Goal: Transaction & Acquisition: Purchase product/service

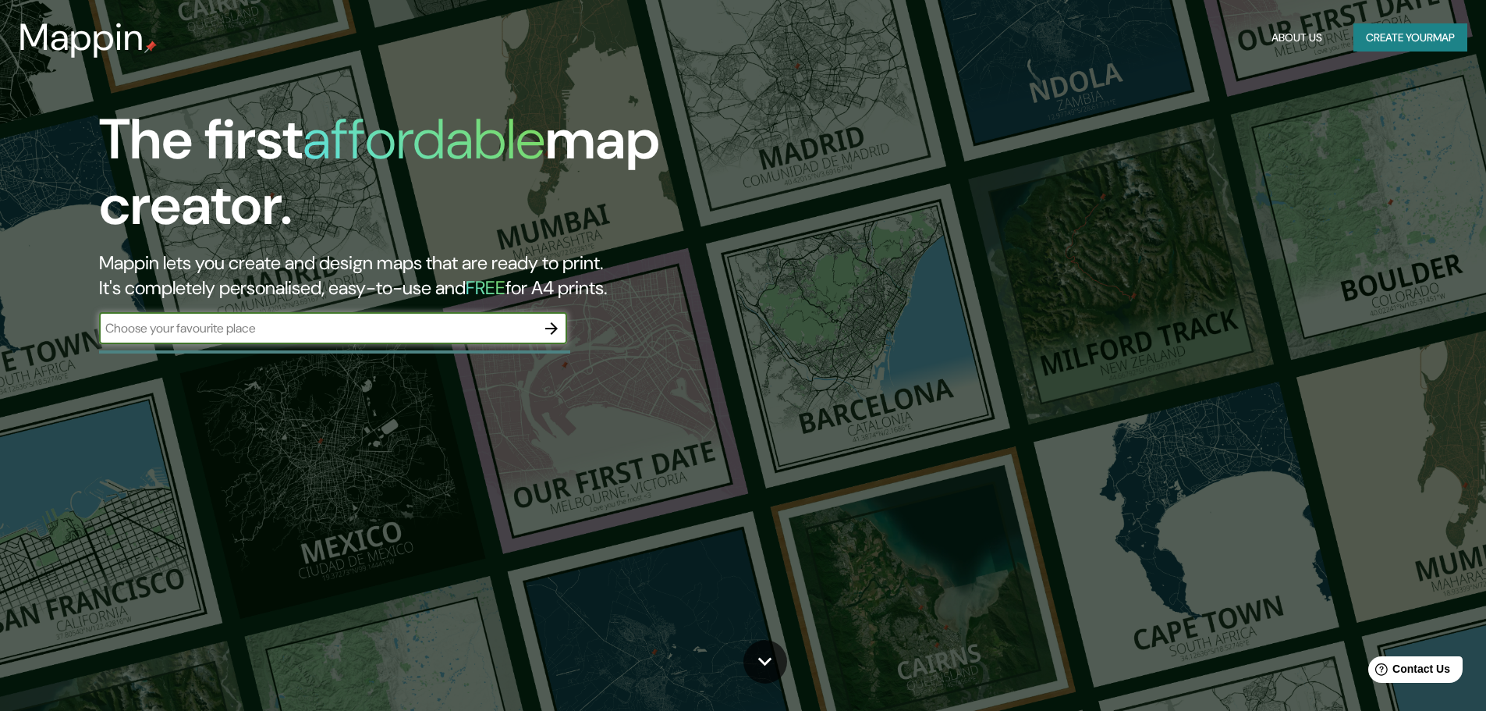
click at [178, 324] on input "text" at bounding box center [317, 328] width 437 height 18
type input "Juigalpa"
click at [550, 326] on icon "button" at bounding box center [551, 328] width 19 height 19
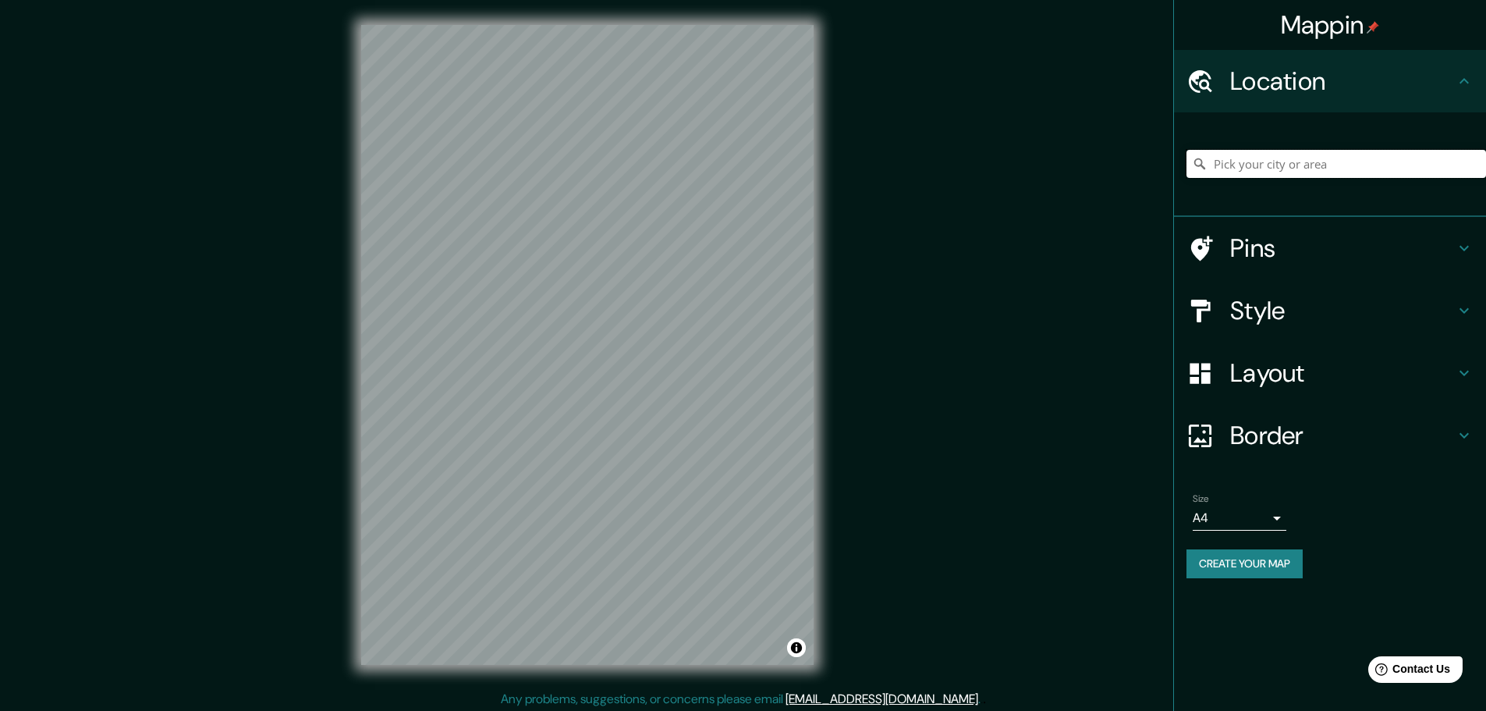
click at [1292, 164] on input "Pick your city or area" at bounding box center [1336, 164] width 300 height 28
click at [845, 246] on div "Mappin Location Pins Style Layout Border Choose a border. Hint : you can make l…" at bounding box center [743, 357] width 1486 height 714
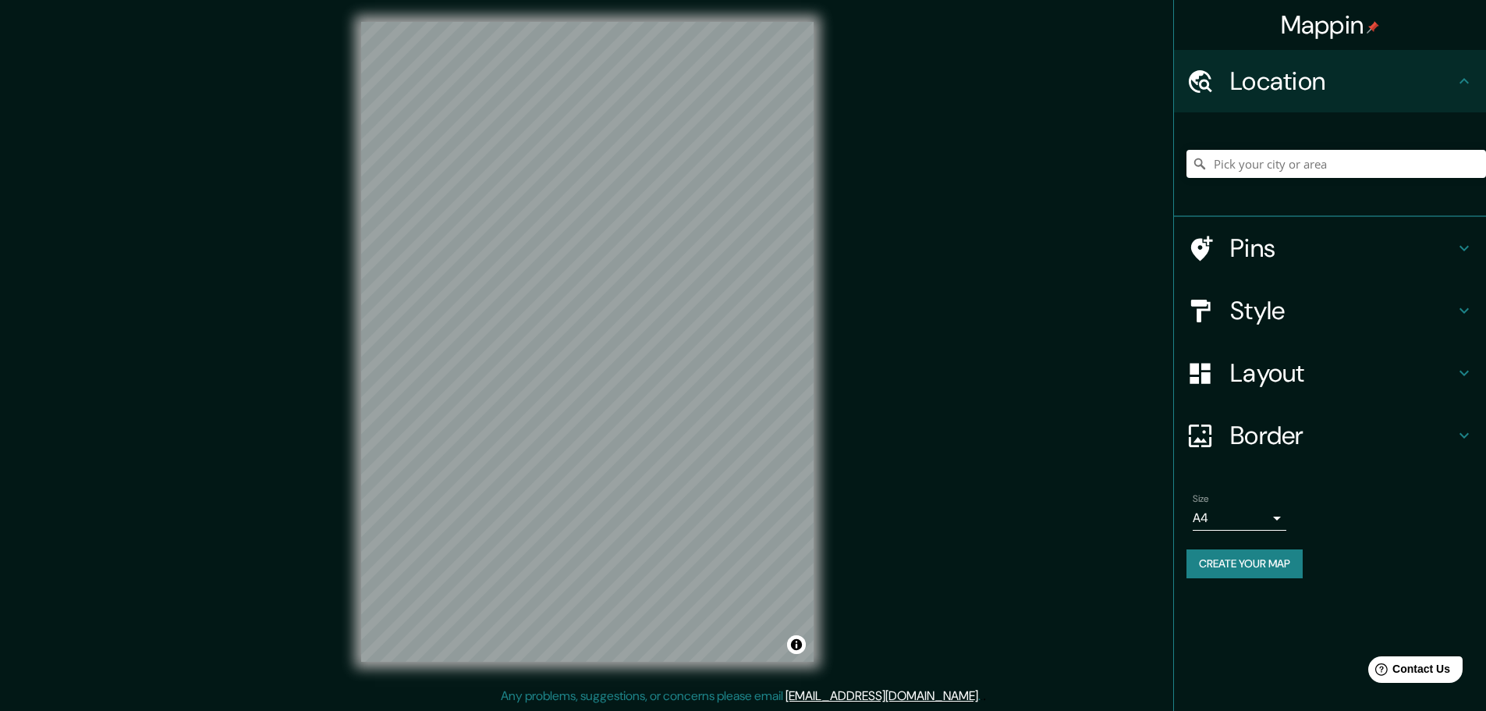
scroll to position [4, 0]
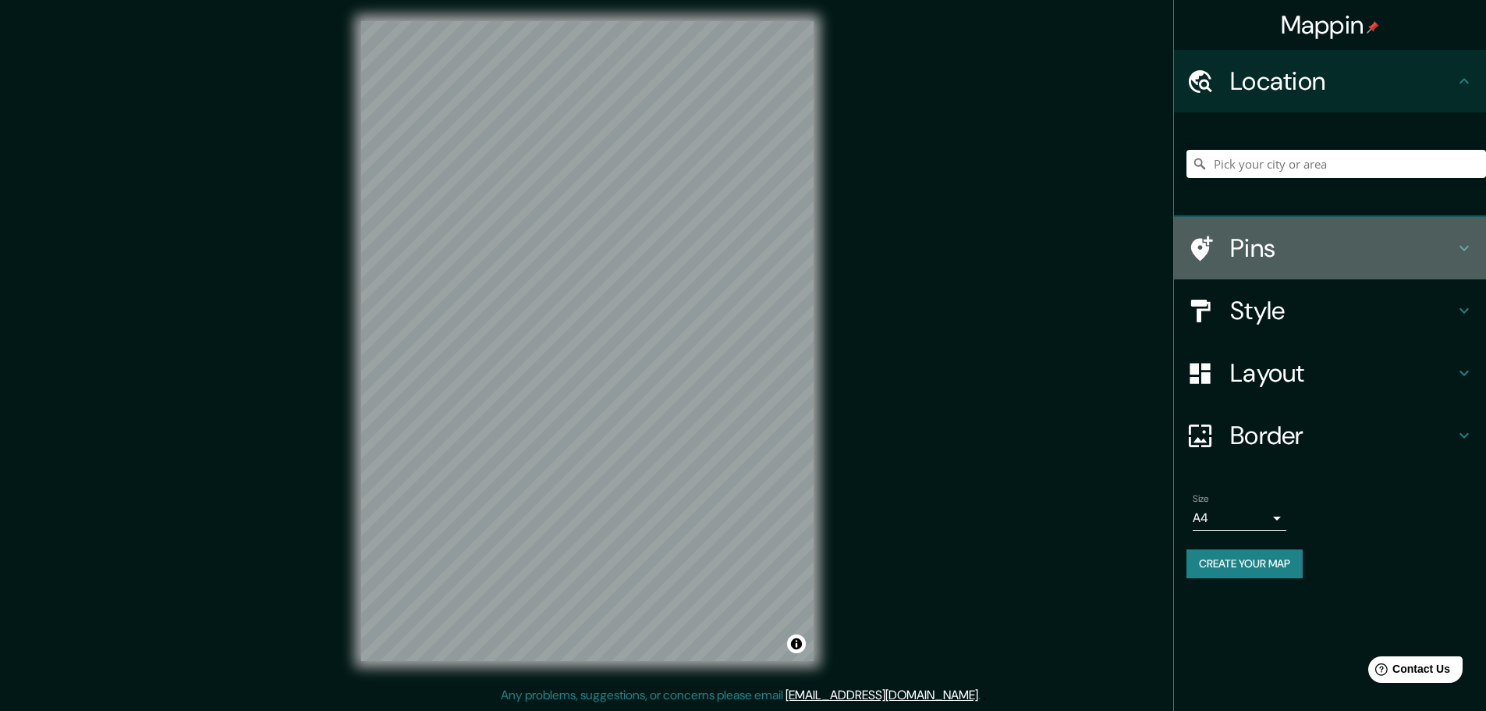
click at [1359, 263] on h4 "Pins" at bounding box center [1342, 247] width 225 height 31
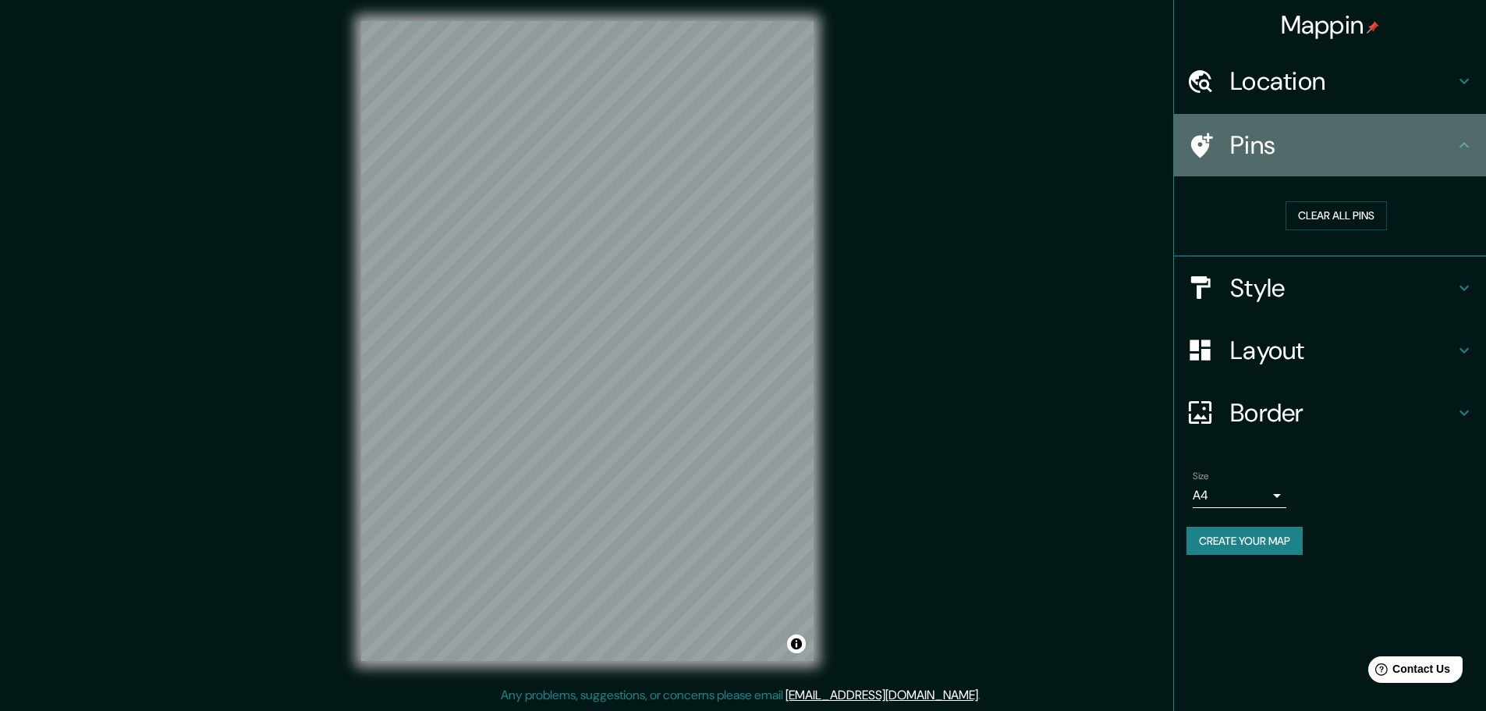
drag, startPoint x: 1280, startPoint y: 153, endPoint x: 1274, endPoint y: 119, distance: 34.8
click at [1280, 150] on h4 "Pins" at bounding box center [1342, 144] width 225 height 31
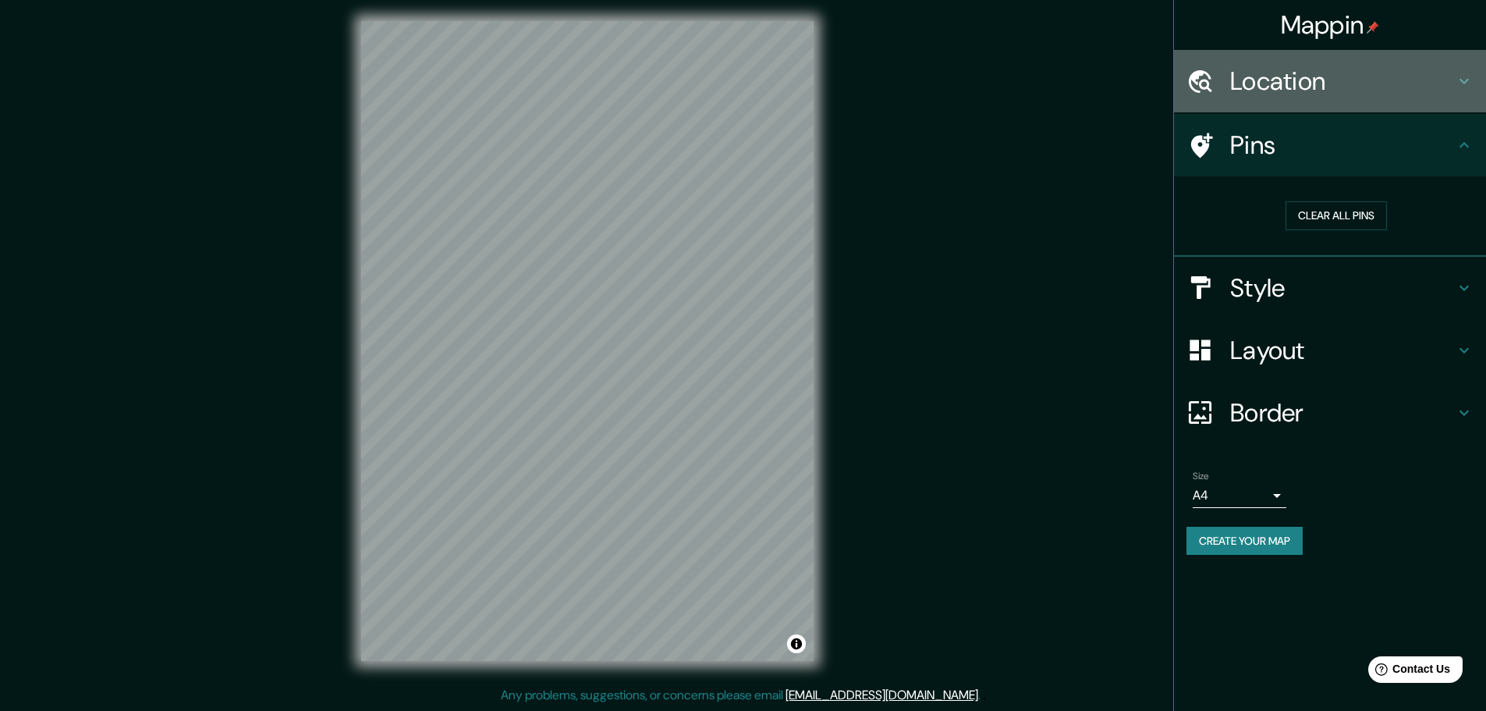
click at [1281, 102] on div "Location" at bounding box center [1330, 81] width 312 height 62
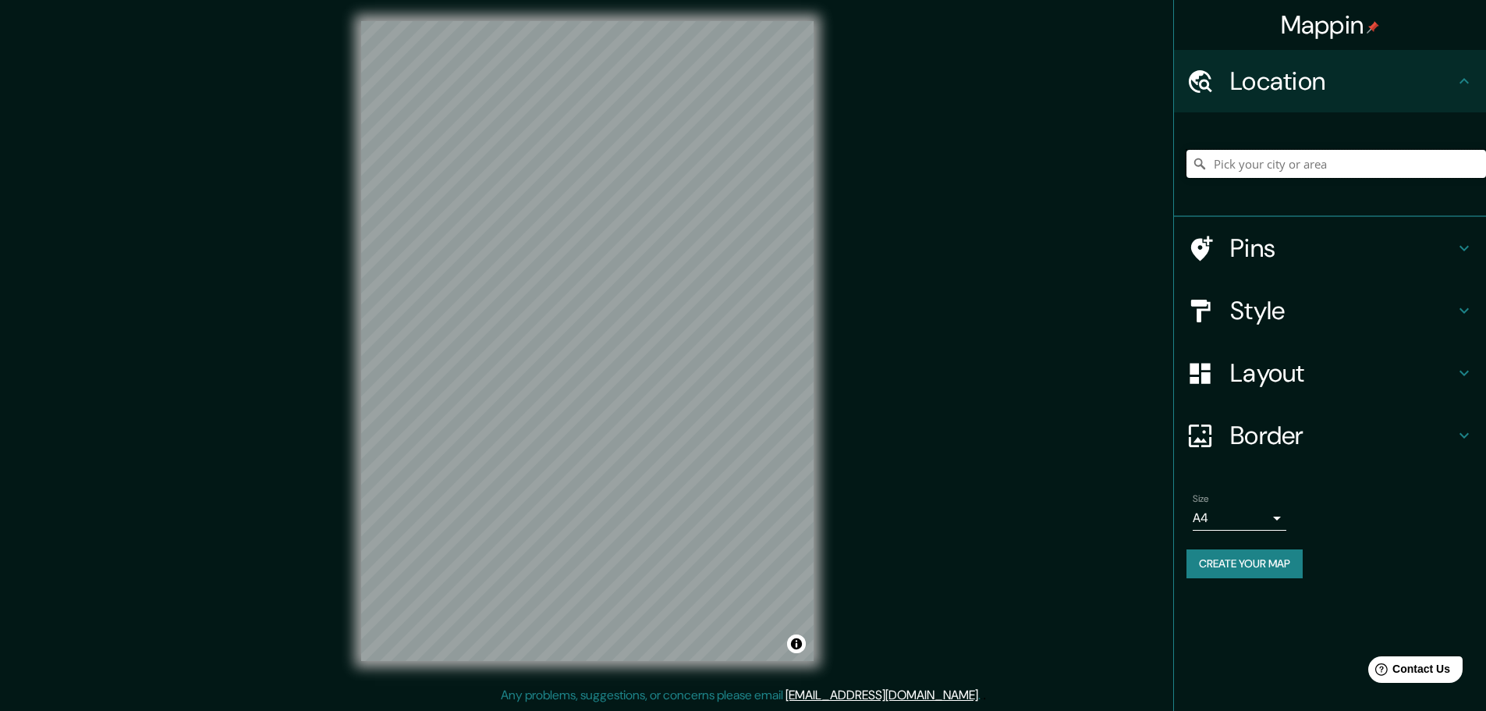
click at [1299, 161] on input "Pick your city or area" at bounding box center [1336, 164] width 300 height 28
type input "A"
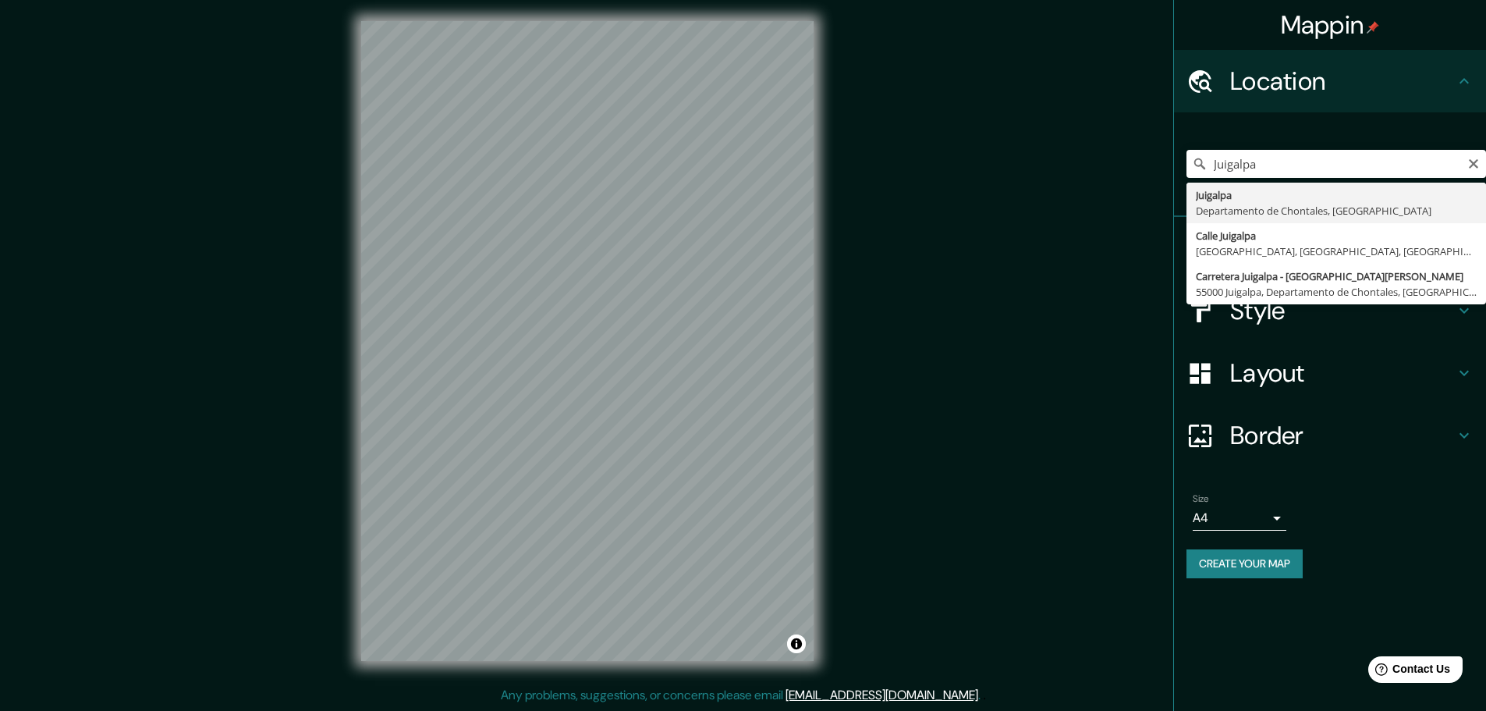
type input "Juigalpa, Departamento de Chontales, [GEOGRAPHIC_DATA]"
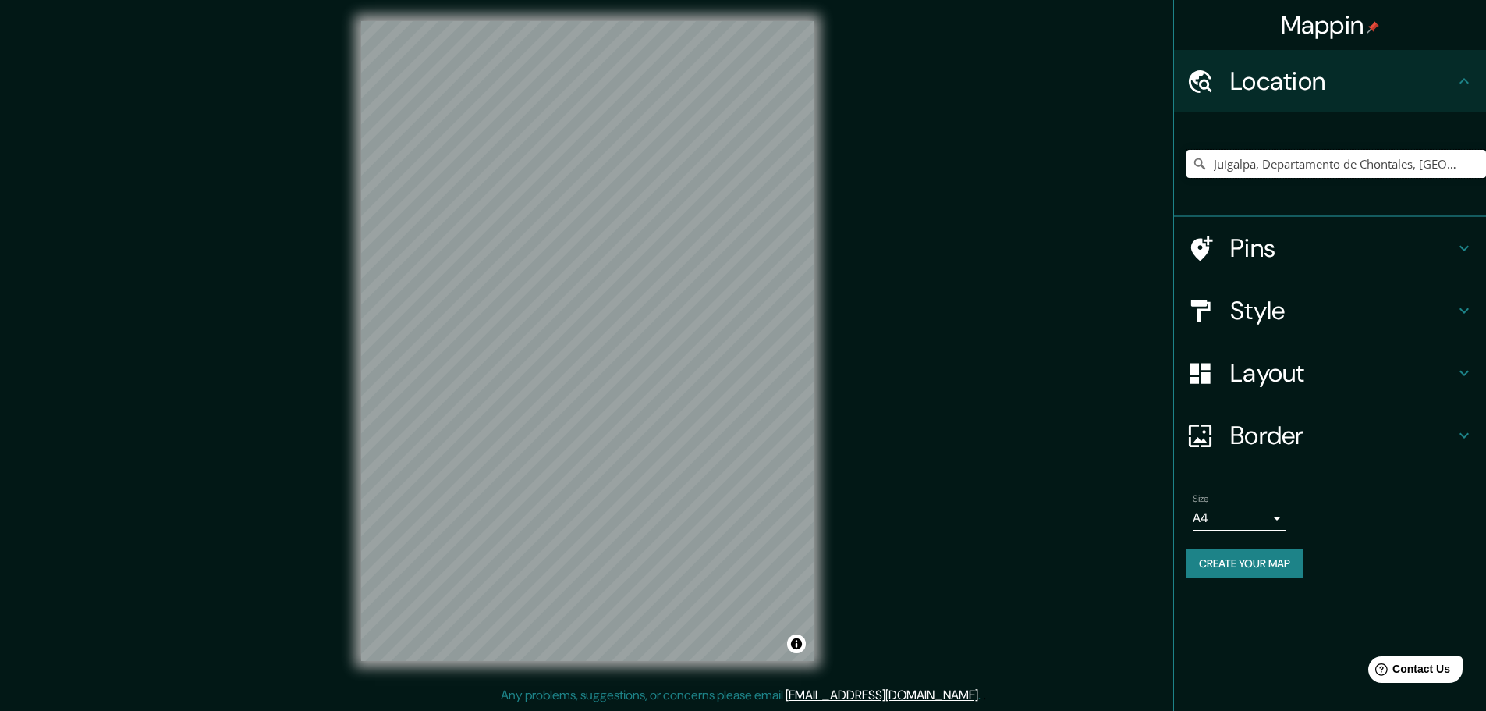
scroll to position [0, 0]
click at [1318, 301] on h4 "Style" at bounding box center [1342, 310] width 225 height 31
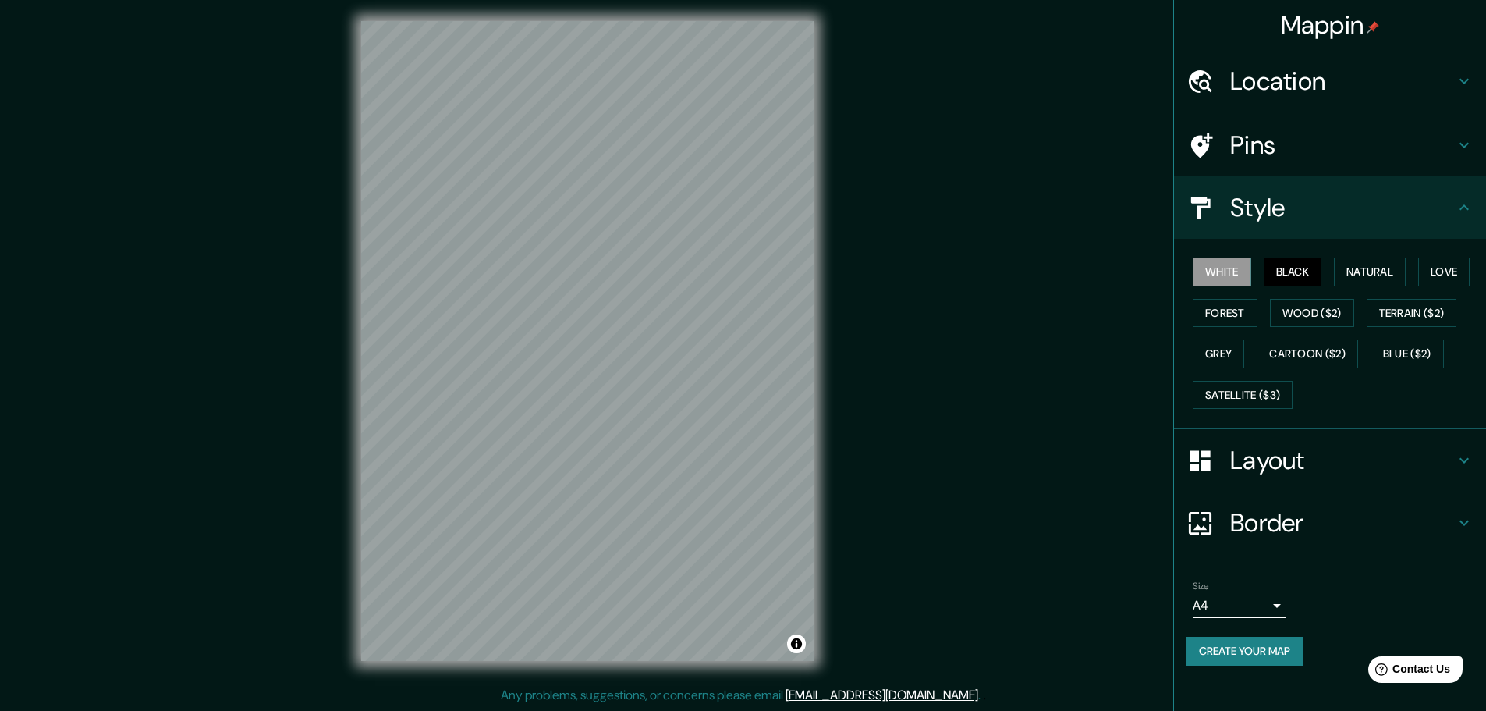
click at [1285, 268] on button "Black" at bounding box center [1293, 271] width 58 height 29
click at [1384, 269] on button "Natural" at bounding box center [1370, 271] width 72 height 29
click at [1437, 266] on button "Love" at bounding box center [1443, 271] width 51 height 29
click at [1236, 322] on button "Forest" at bounding box center [1225, 313] width 65 height 29
click at [1314, 324] on button "Wood ($2)" at bounding box center [1312, 313] width 84 height 29
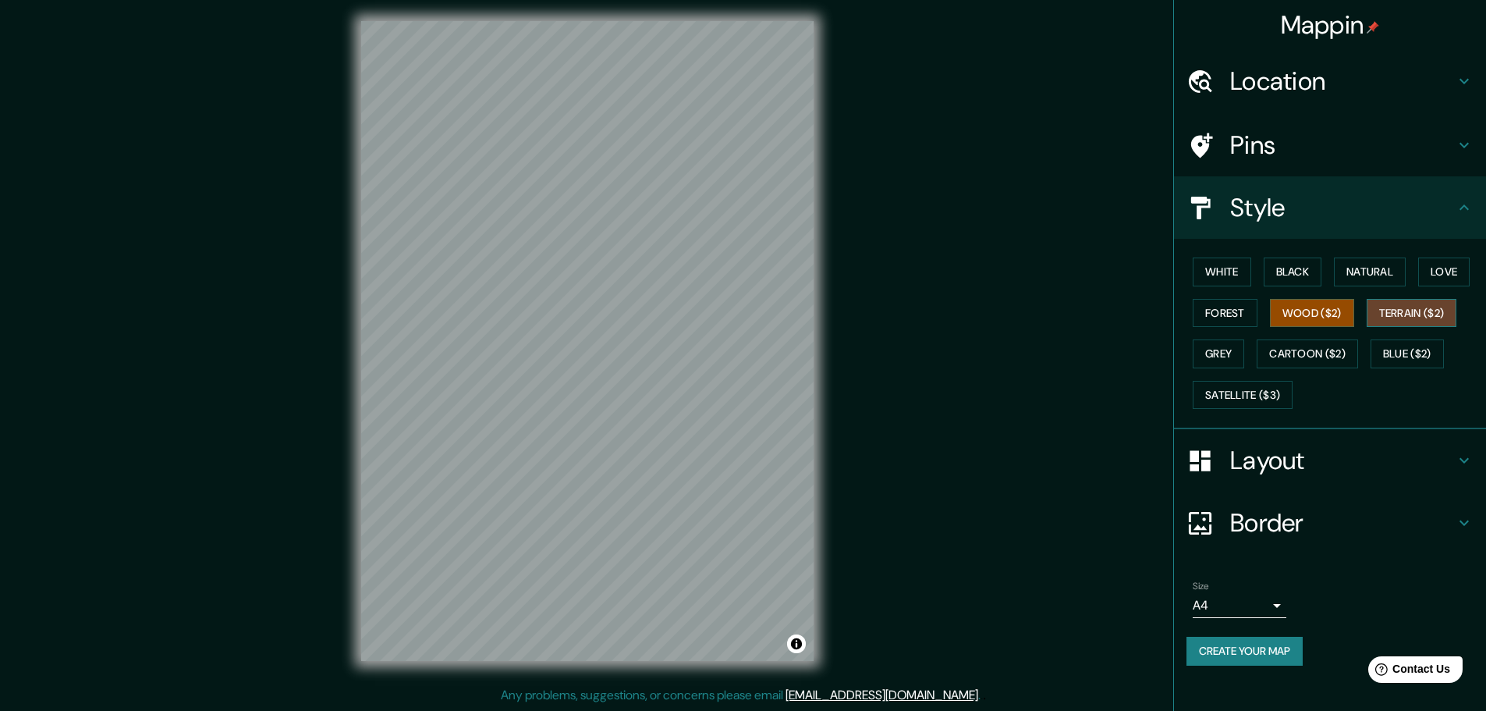
click at [1398, 319] on button "Terrain ($2)" at bounding box center [1412, 313] width 90 height 29
click at [1232, 348] on button "Grey" at bounding box center [1218, 353] width 51 height 29
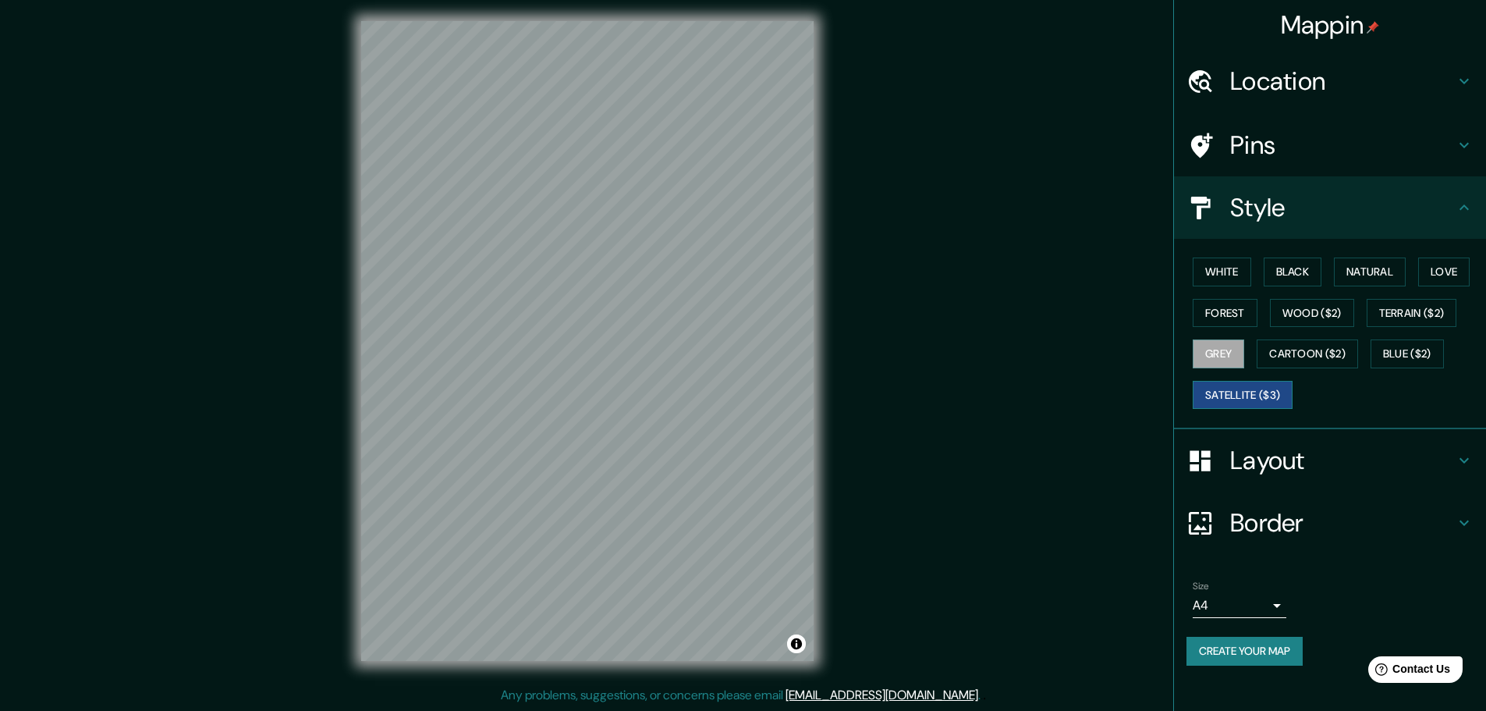
click at [1234, 391] on button "Satellite ($3)" at bounding box center [1243, 395] width 100 height 29
click at [1305, 345] on button "Cartoon ($2)" at bounding box center [1307, 353] width 101 height 29
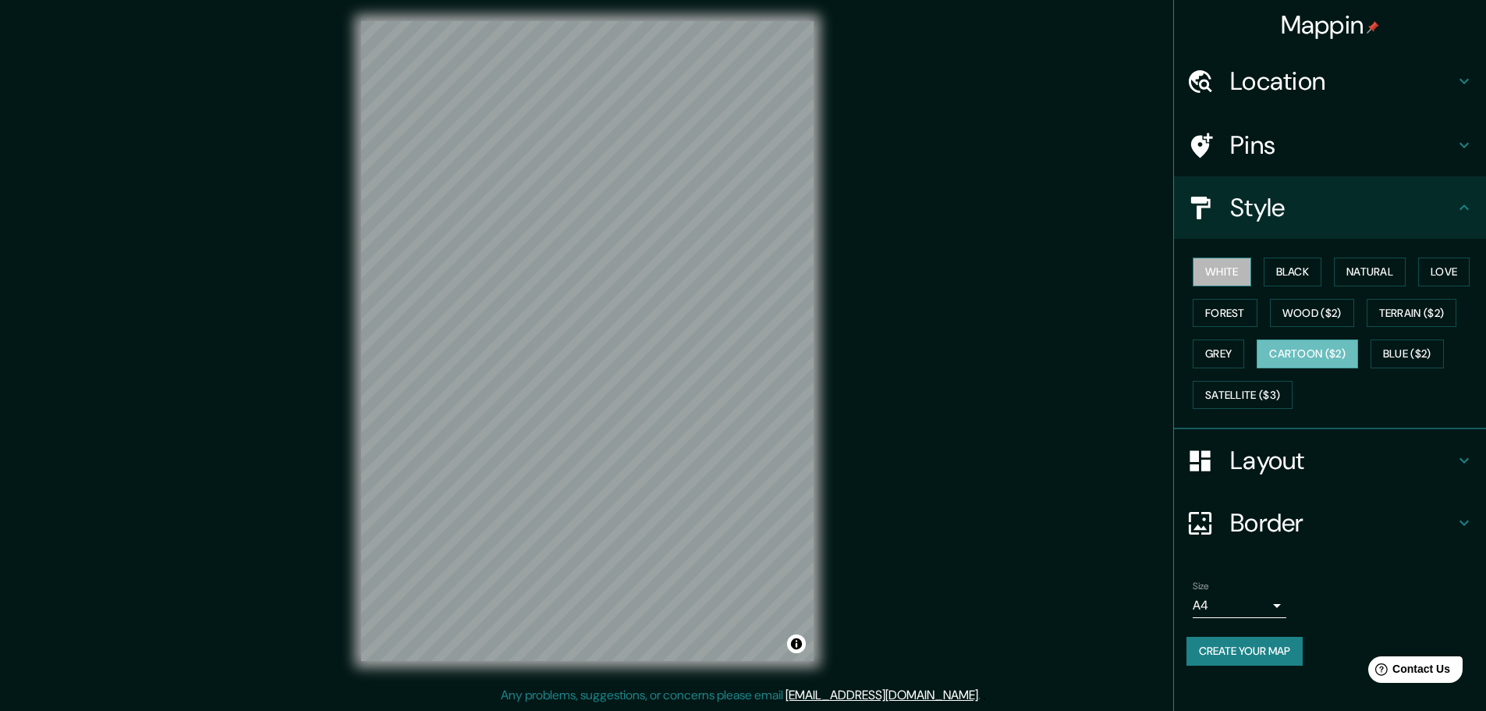
click at [1205, 272] on button "White" at bounding box center [1222, 271] width 58 height 29
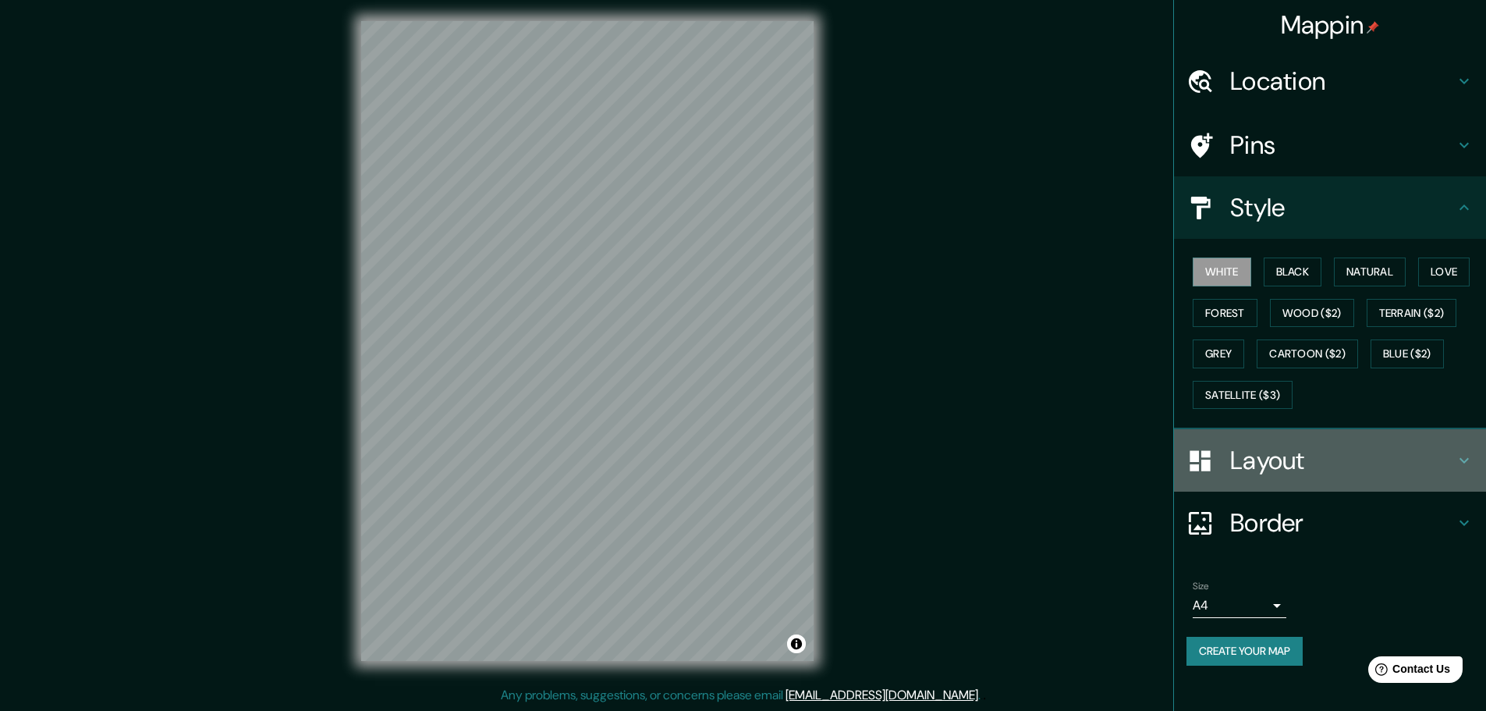
click at [1303, 470] on h4 "Layout" at bounding box center [1342, 460] width 225 height 31
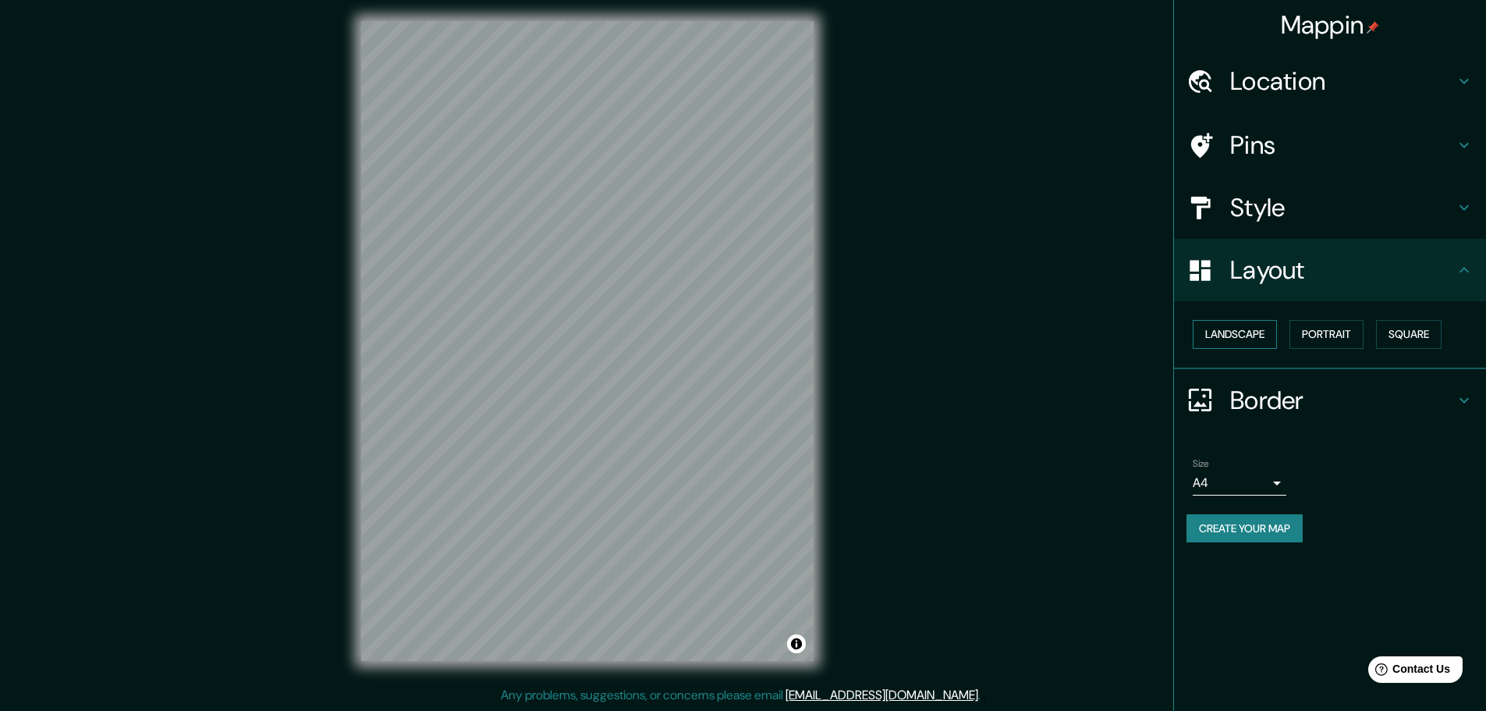
click at [1257, 335] on button "Landscape" at bounding box center [1235, 334] width 84 height 29
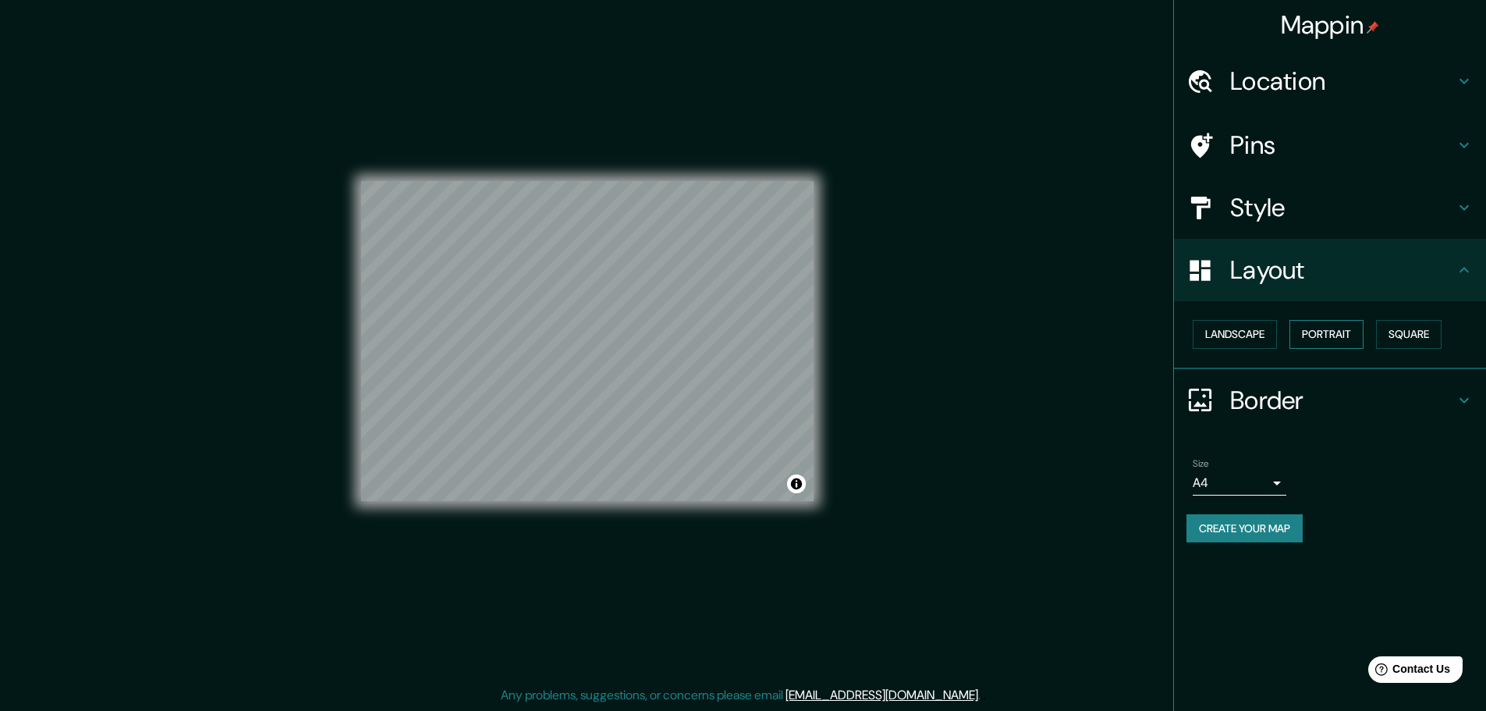
click at [1331, 335] on button "Portrait" at bounding box center [1326, 334] width 74 height 29
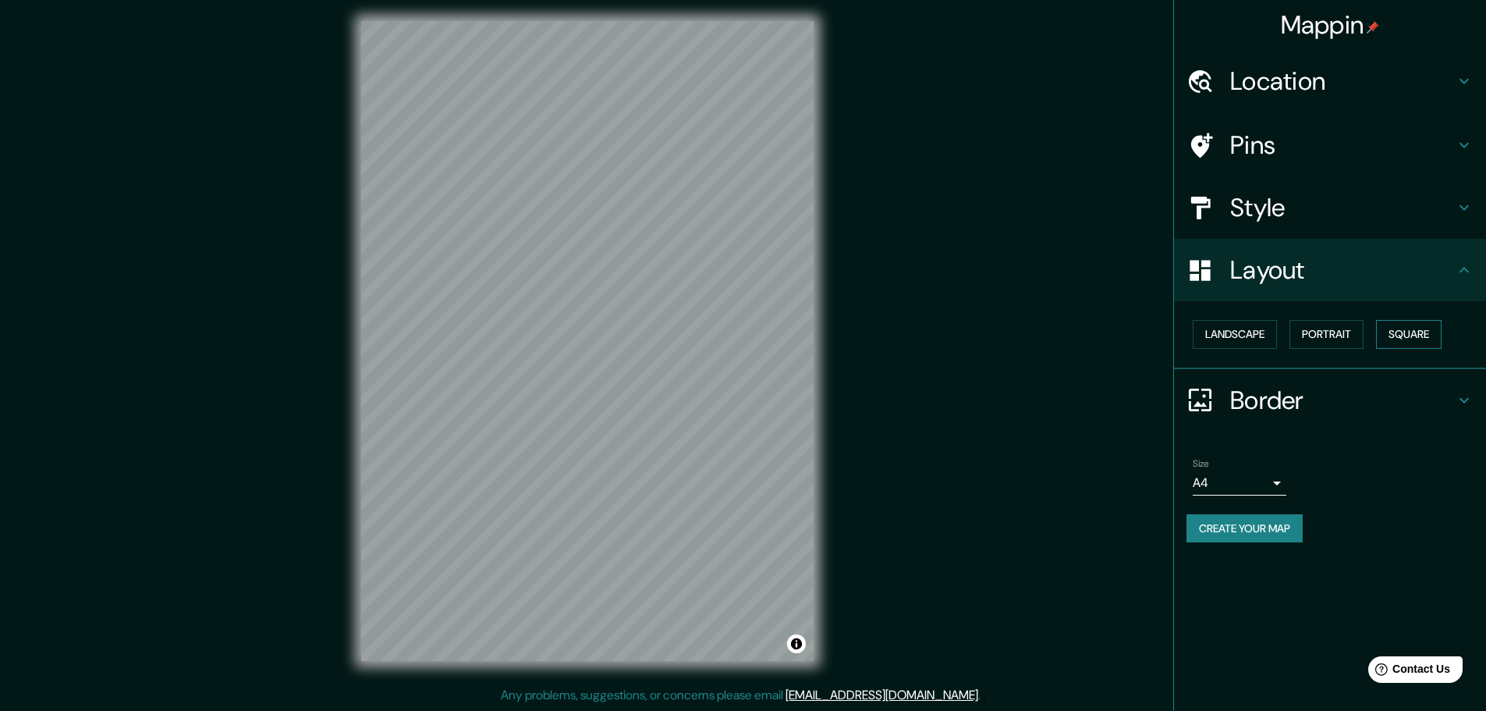
click at [1408, 338] on button "Square" at bounding box center [1409, 334] width 66 height 29
